Goal: Information Seeking & Learning: Check status

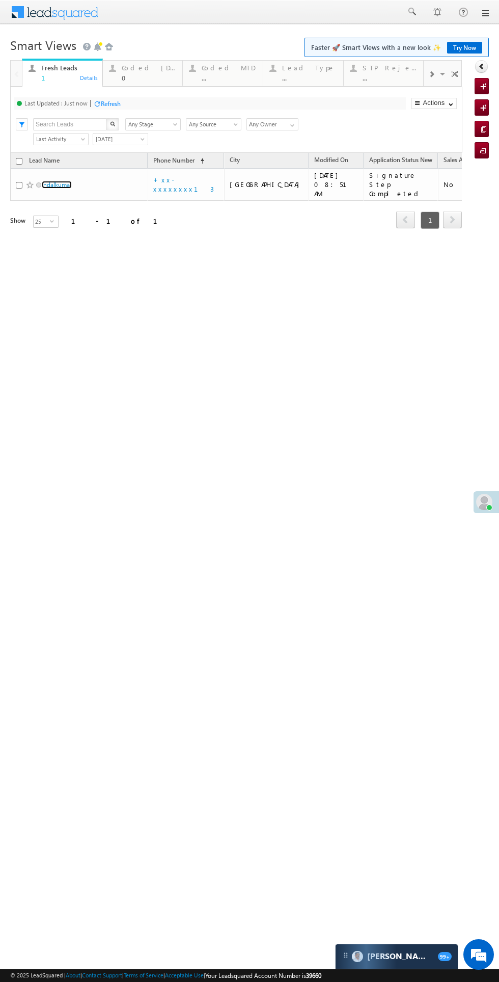
click at [55, 181] on link "Indalkumar" at bounding box center [57, 185] width 30 height 8
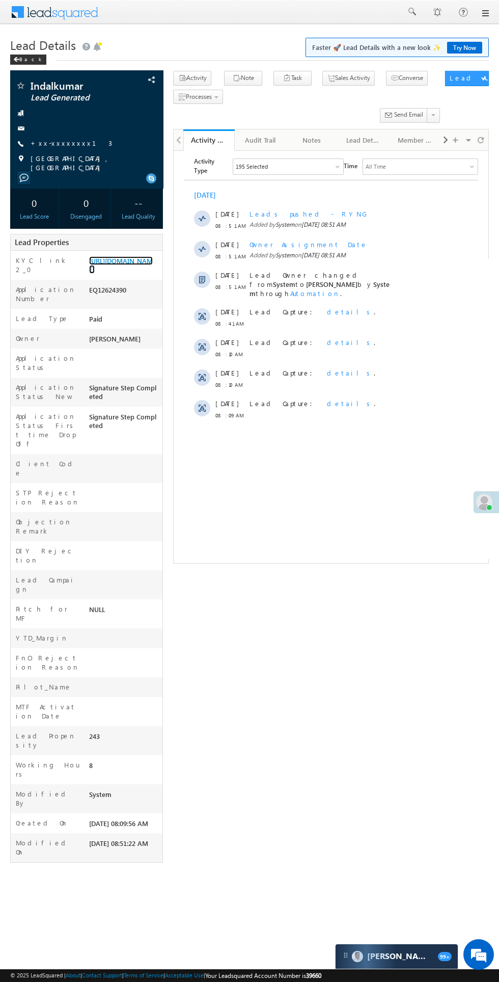
click at [101, 274] on link "[URL][DOMAIN_NAME]" at bounding box center [121, 264] width 64 height 17
